Goal: Task Accomplishment & Management: Manage account settings

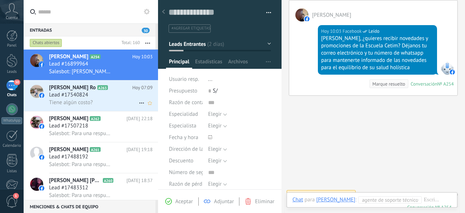
click at [81, 98] on span "Lead #17540824" at bounding box center [68, 94] width 39 height 7
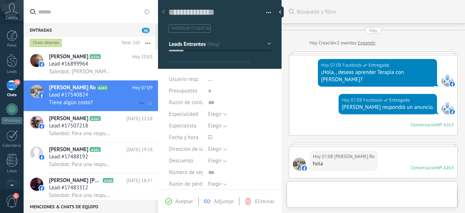
type textarea "**********"
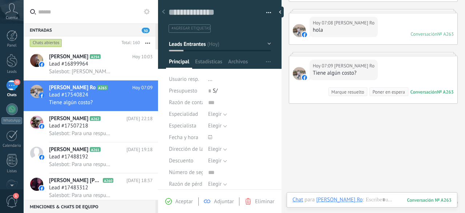
scroll to position [134, 0]
click at [383, 201] on div at bounding box center [372, 207] width 159 height 22
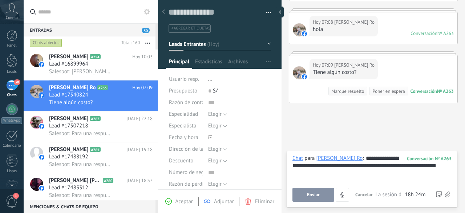
click at [305, 194] on button "Enviar" at bounding box center [314, 195] width 42 height 14
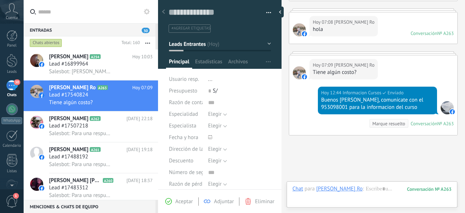
scroll to position [174, 0]
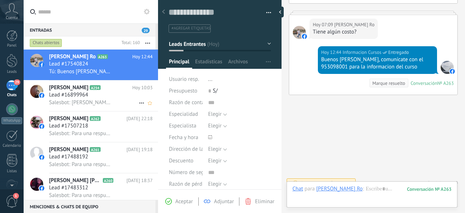
click at [80, 99] on div "Salesbot: [PERSON_NAME], ¿quieres recibir novedades y promociones de la Escuela…" at bounding box center [101, 102] width 104 height 8
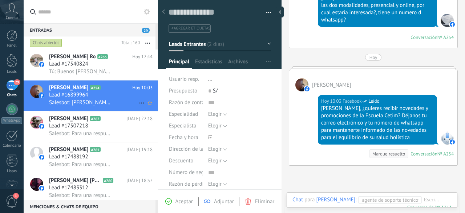
scroll to position [11, 0]
click at [69, 129] on span "Lead #17507218" at bounding box center [68, 125] width 39 height 7
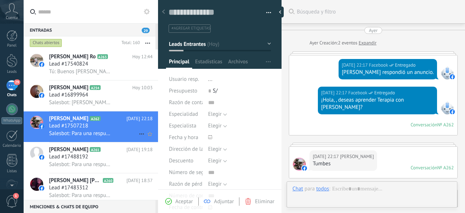
type textarea "**********"
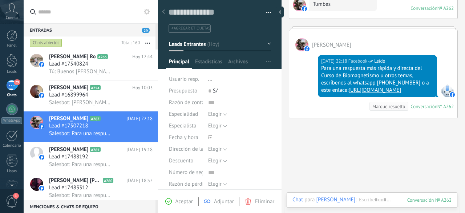
scroll to position [182, 0]
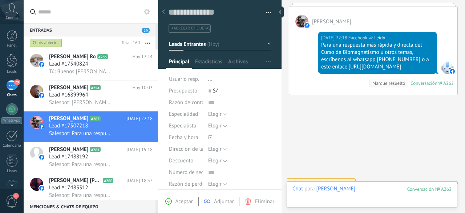
click at [378, 188] on div at bounding box center [372, 196] width 159 height 22
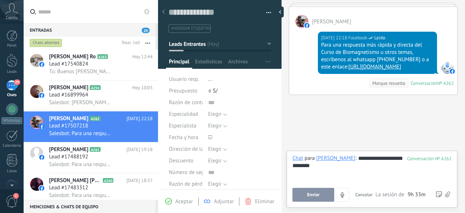
click at [318, 196] on span "Enviar" at bounding box center [313, 194] width 13 height 5
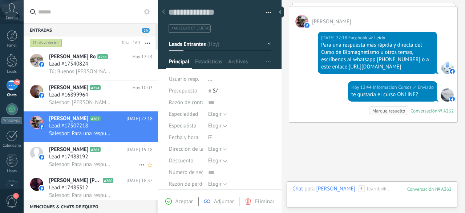
scroll to position [210, 0]
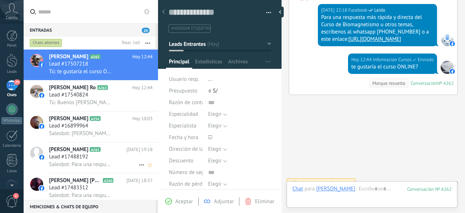
click at [80, 163] on span "Salesbot: Para una respuesta más rápida y directa del Curso de Biomagnetismo u …" at bounding box center [81, 164] width 64 height 7
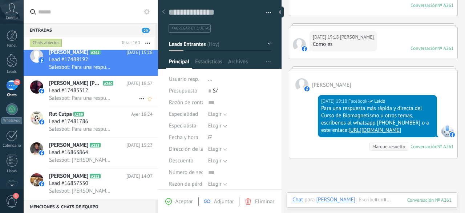
scroll to position [103, 0]
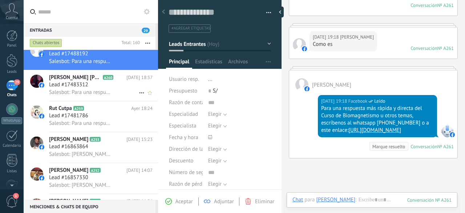
click at [99, 88] on div "Lead #17483312" at bounding box center [101, 84] width 104 height 7
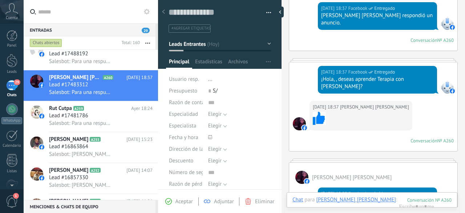
scroll to position [43, 0]
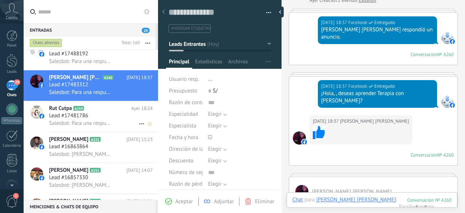
click at [92, 122] on span "Salesbot: Para una respuesta más rápida y directa del Curso de Biomagnetismo u …" at bounding box center [81, 123] width 64 height 7
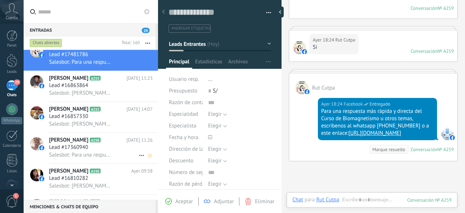
scroll to position [166, 0]
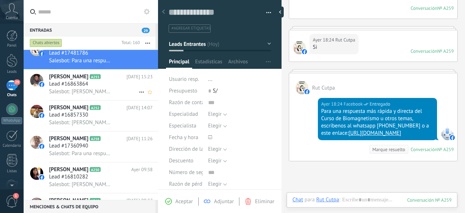
click at [92, 88] on div "Lead #16863864" at bounding box center [101, 83] width 104 height 7
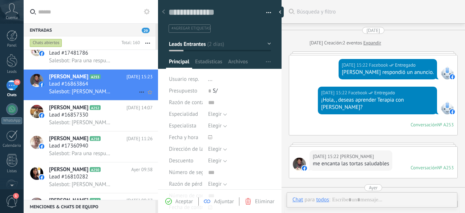
type textarea "**********"
